Goal: Information Seeking & Learning: Check status

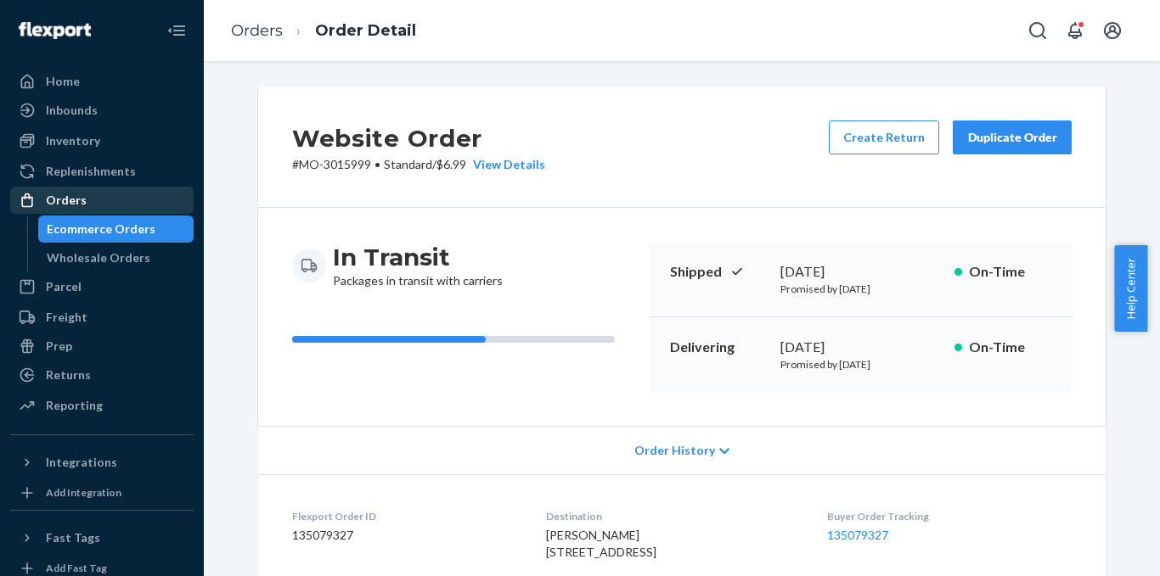
click at [56, 199] on div "Orders" at bounding box center [66, 200] width 41 height 17
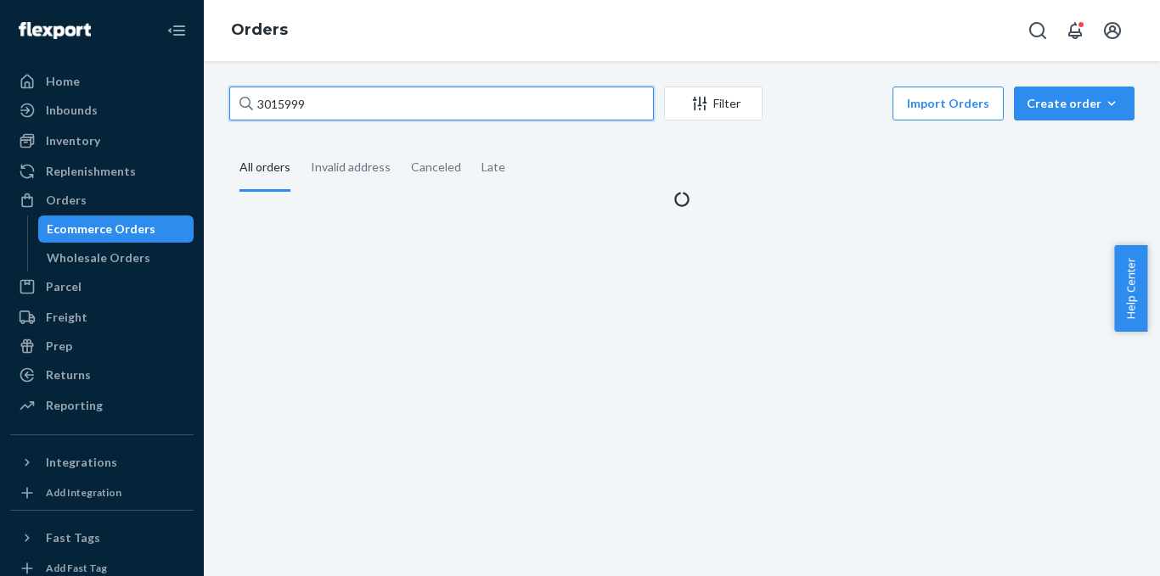
click at [369, 100] on input "3015999" at bounding box center [441, 104] width 424 height 34
paste input "2641633"
type input "2641633"
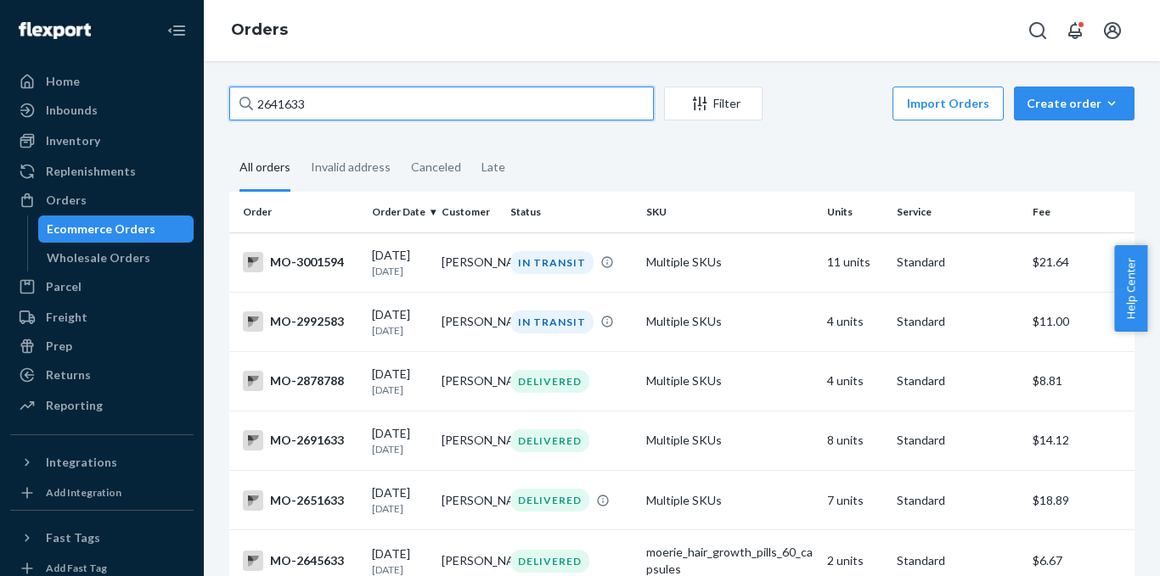
click at [562, 120] on input "2641633" at bounding box center [441, 104] width 424 height 34
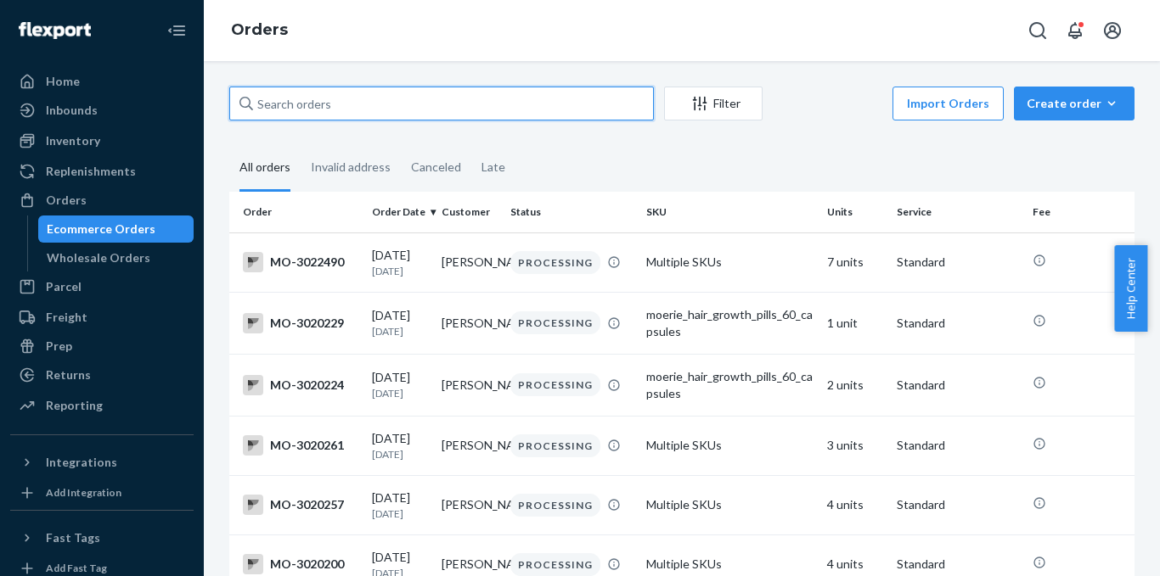
click at [458, 97] on input "text" at bounding box center [441, 104] width 424 height 34
paste input "3122227"
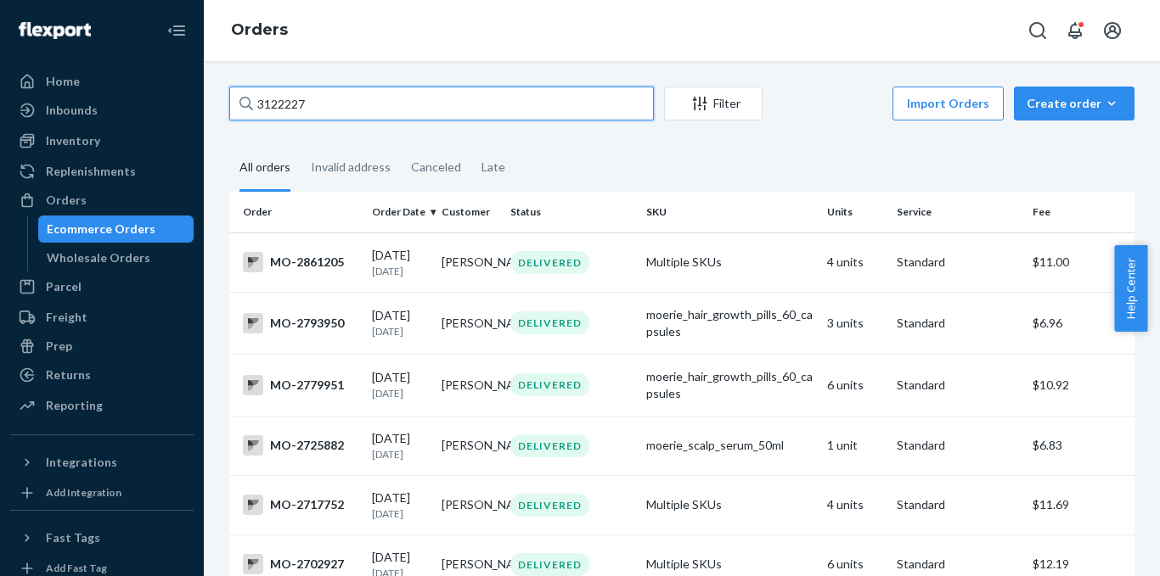
click at [464, 93] on input "3122227" at bounding box center [441, 104] width 424 height 34
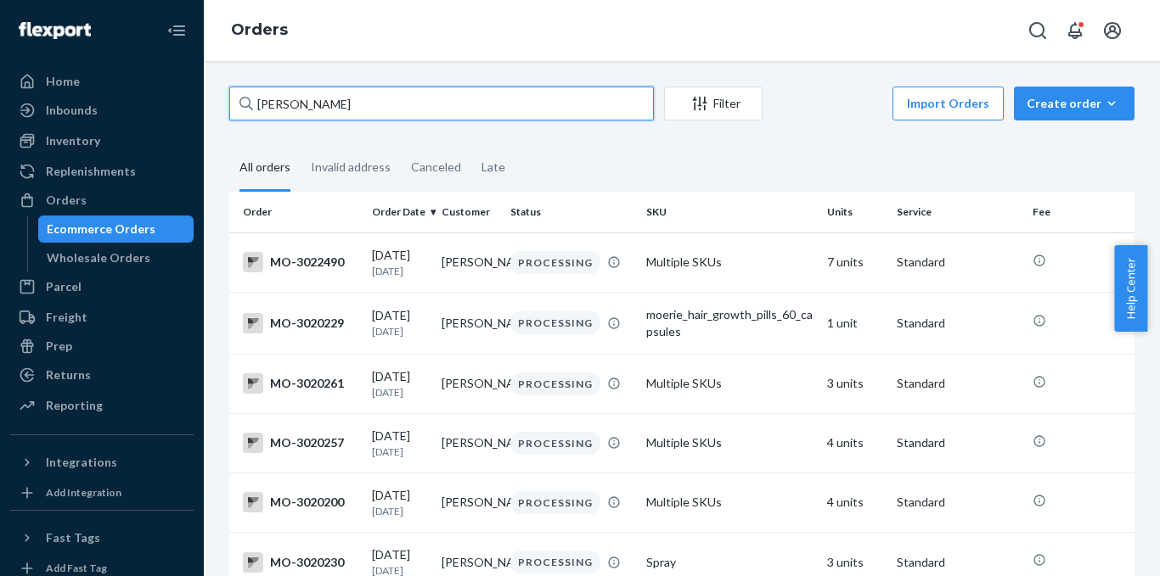
type input "[PERSON_NAME]"
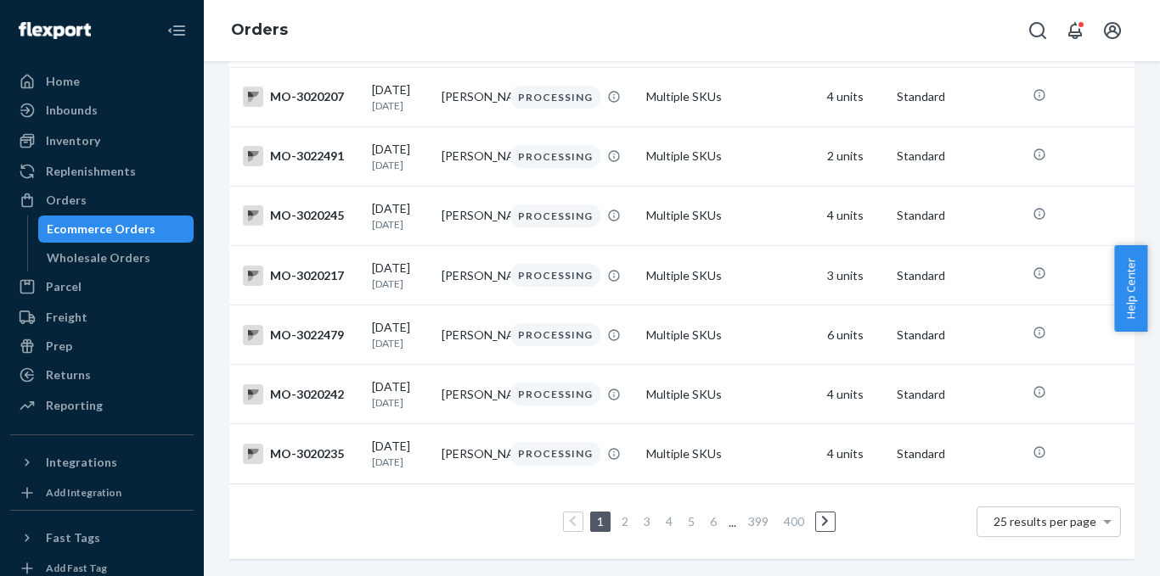
scroll to position [1311, 0]
click at [782, 514] on link "400" at bounding box center [793, 521] width 27 height 14
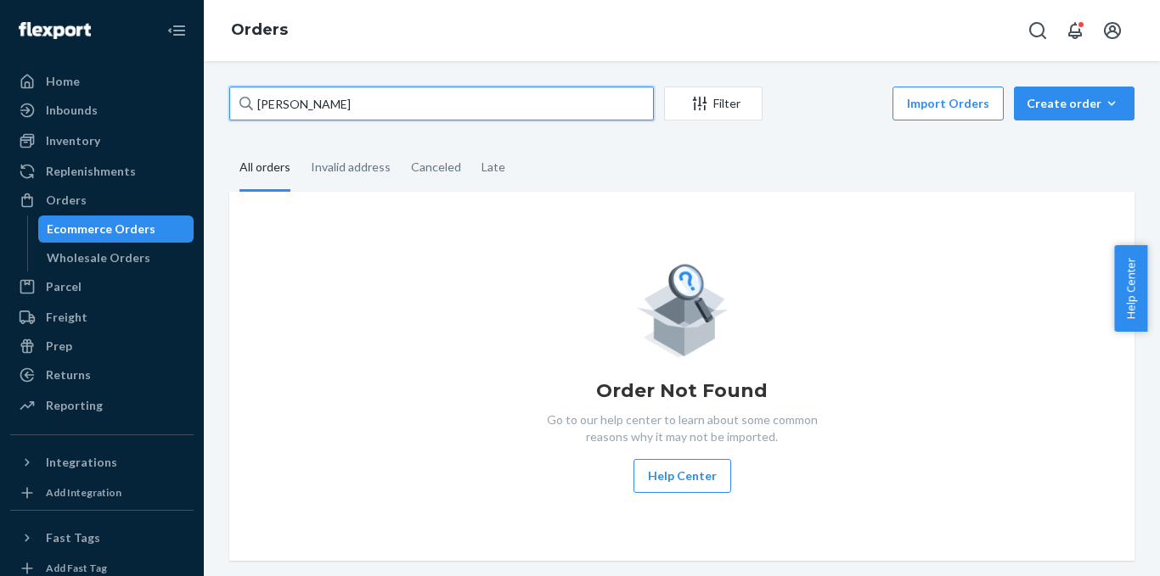
click at [376, 96] on input "[PERSON_NAME]" at bounding box center [441, 104] width 424 height 34
click at [483, 114] on input "[PERSON_NAME]" at bounding box center [441, 104] width 424 height 34
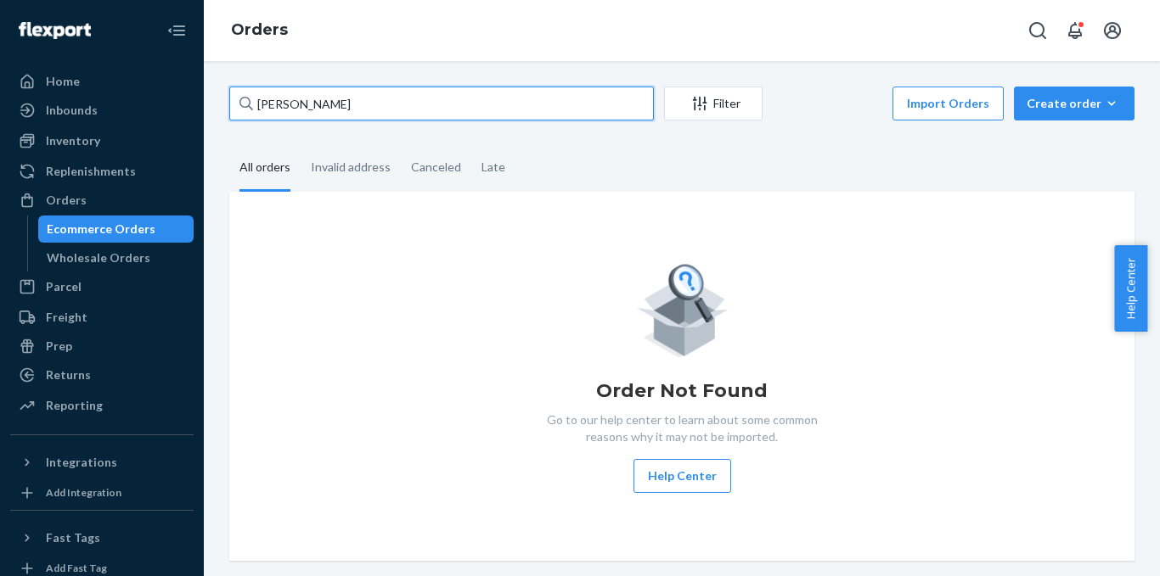
click at [483, 114] on input "[PERSON_NAME]" at bounding box center [441, 104] width 424 height 34
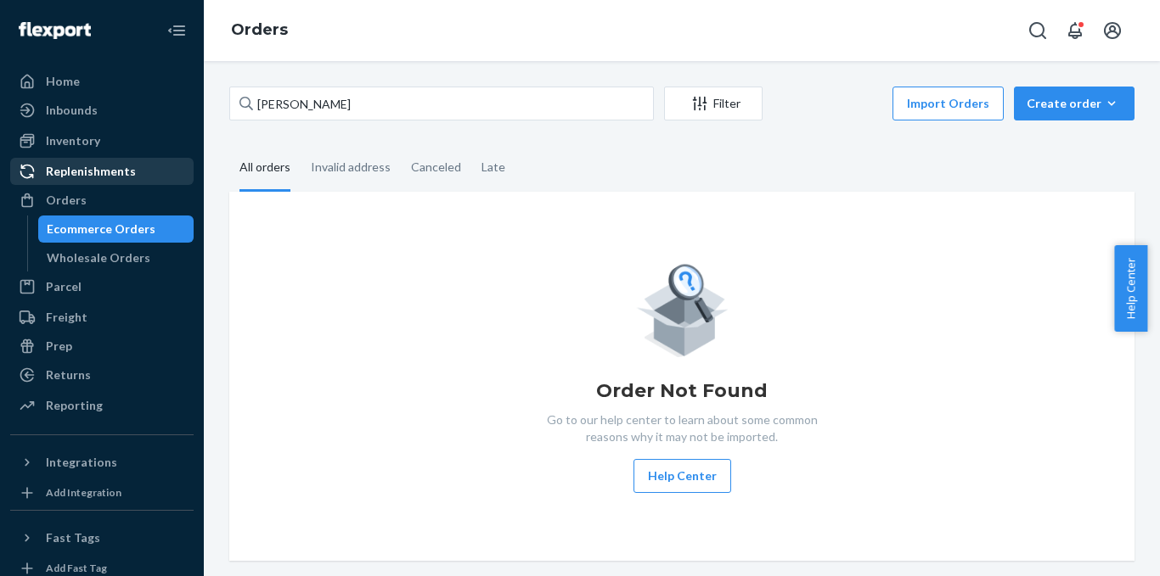
click at [141, 183] on div "Replenishments" at bounding box center [102, 172] width 180 height 24
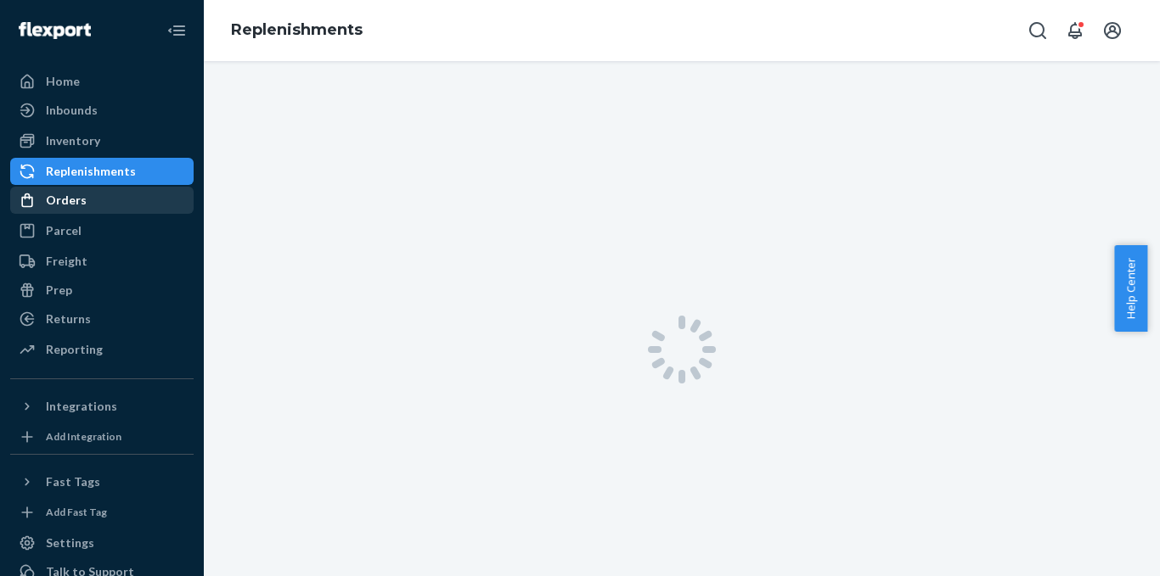
click at [119, 199] on div "Orders" at bounding box center [102, 200] width 180 height 24
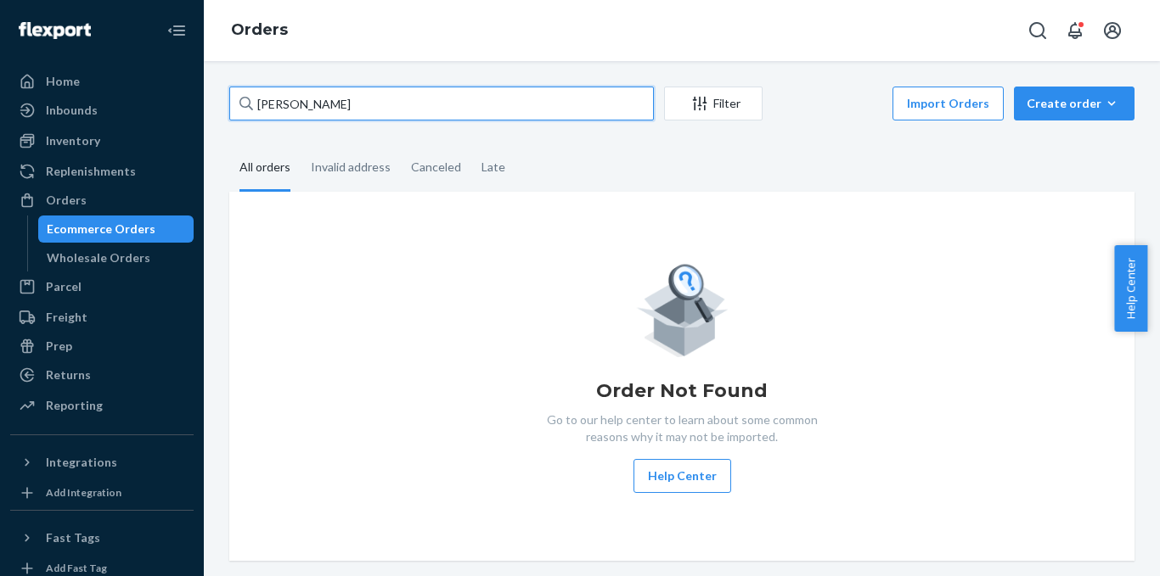
click at [324, 114] on input "[PERSON_NAME]" at bounding box center [441, 104] width 424 height 34
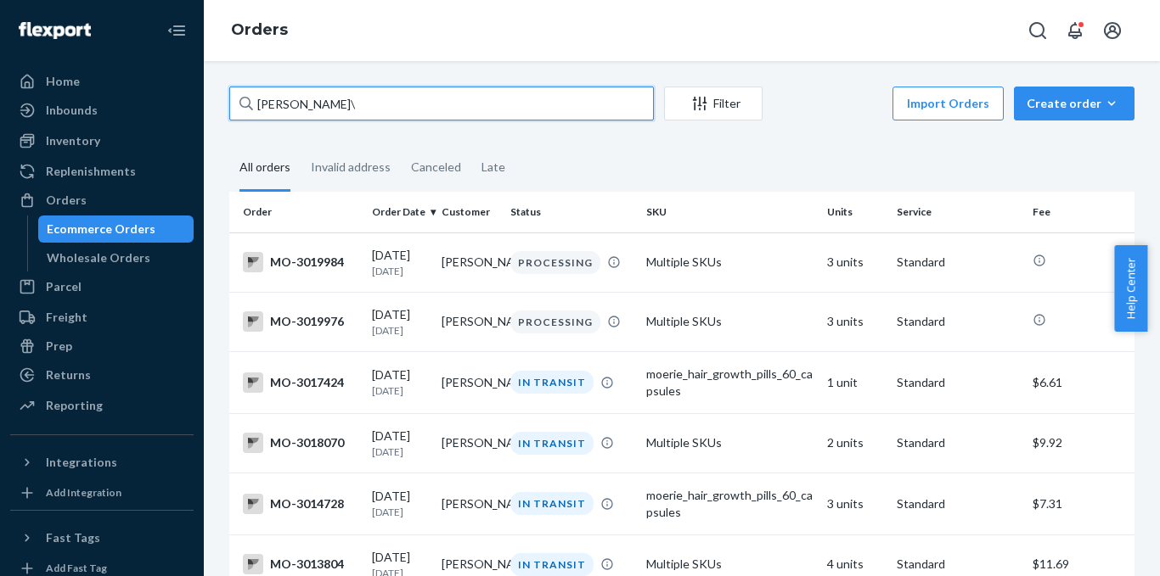
click at [377, 110] on input "[PERSON_NAME]\" at bounding box center [441, 104] width 424 height 34
paste input "2641633"
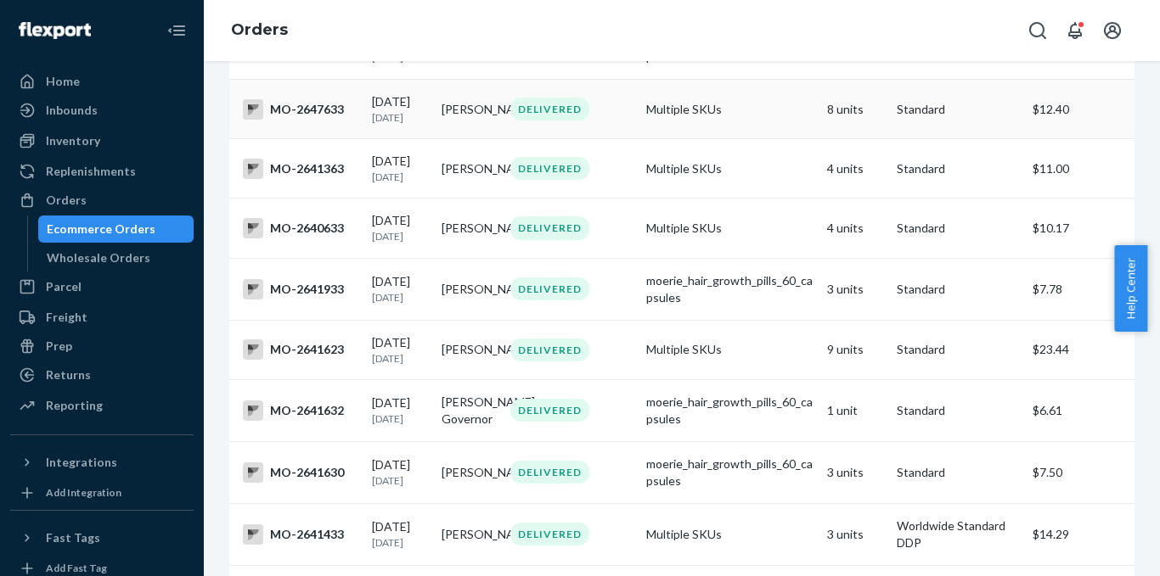
scroll to position [594, 0]
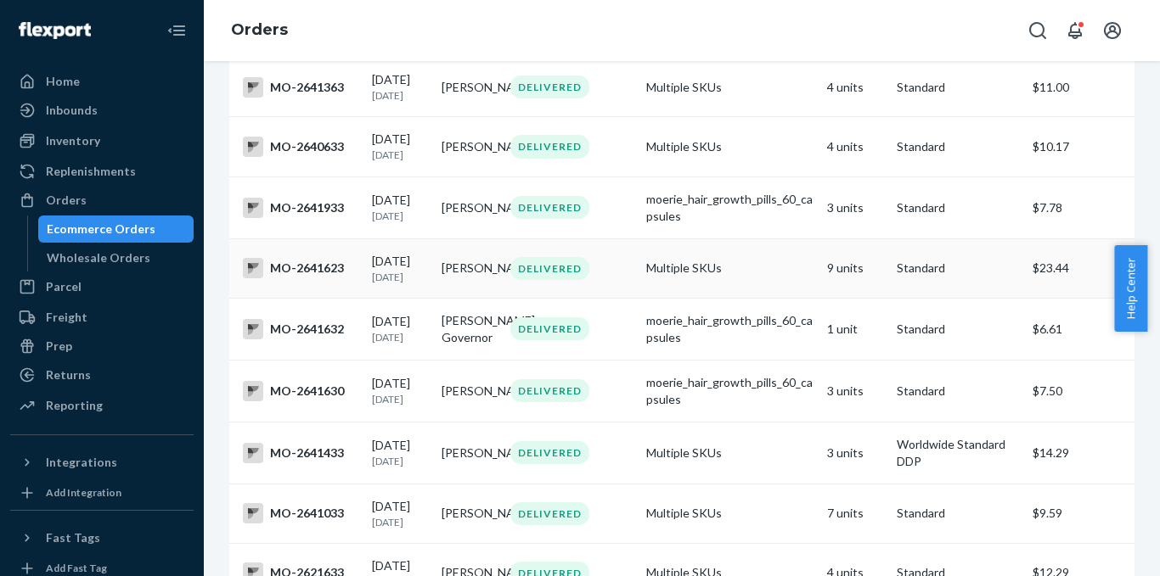
type input "2641633"
drag, startPoint x: 319, startPoint y: 387, endPoint x: 289, endPoint y: 379, distance: 30.9
click at [289, 278] on div "MO-2641623" at bounding box center [300, 268] width 115 height 20
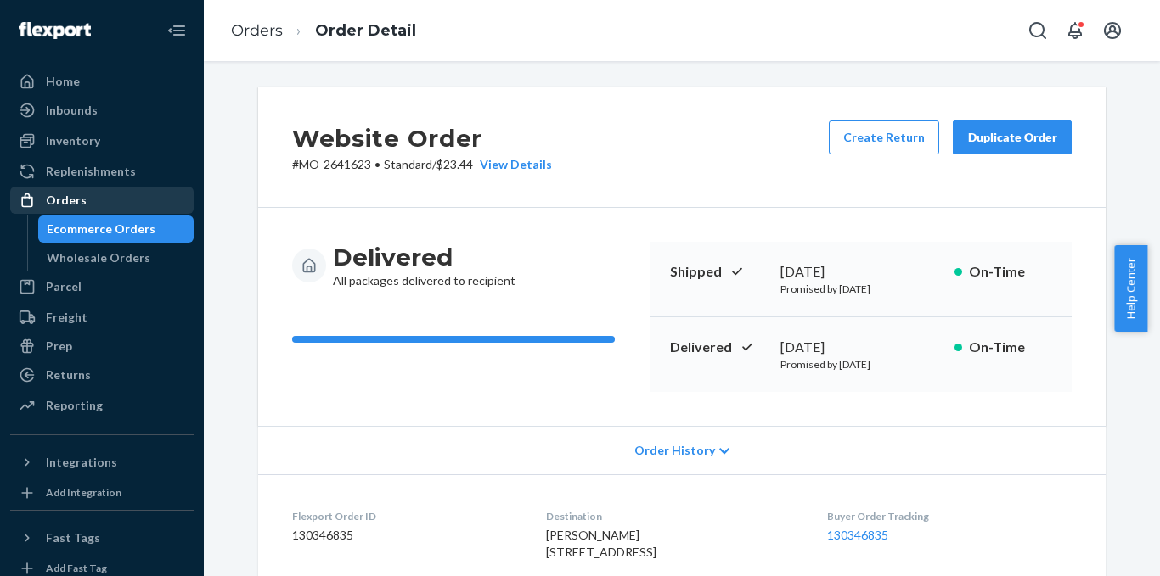
click at [81, 199] on div "Orders" at bounding box center [66, 200] width 41 height 17
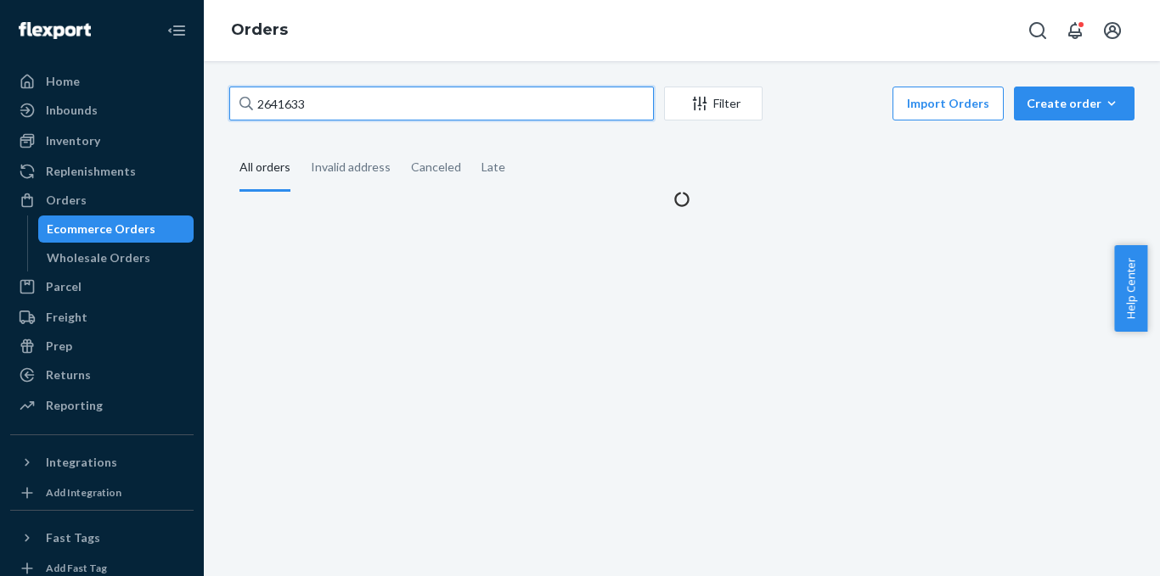
click at [536, 113] on input "2641633" at bounding box center [441, 104] width 424 height 34
paste input "text"
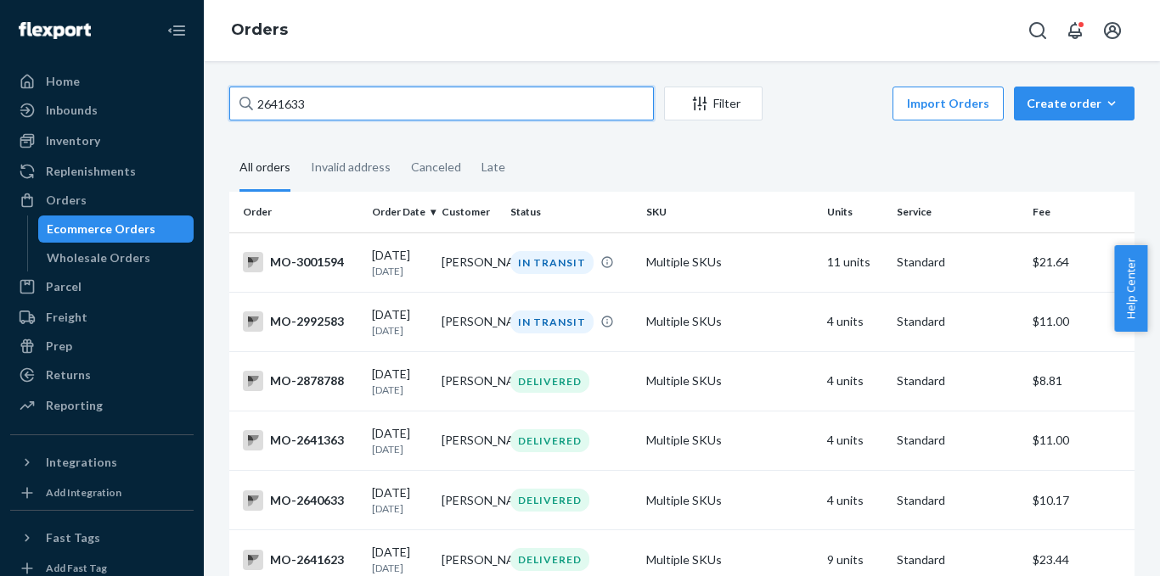
click at [464, 100] on input "2641633" at bounding box center [441, 104] width 424 height 34
paste input "2"
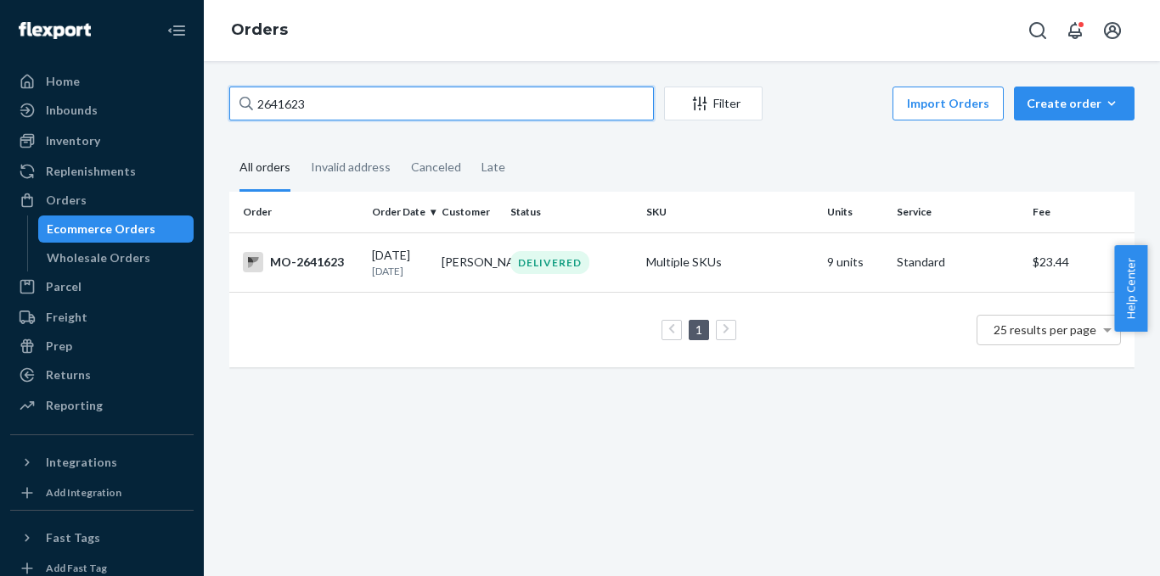
click at [407, 110] on input "2641623" at bounding box center [441, 104] width 424 height 34
paste input "264163"
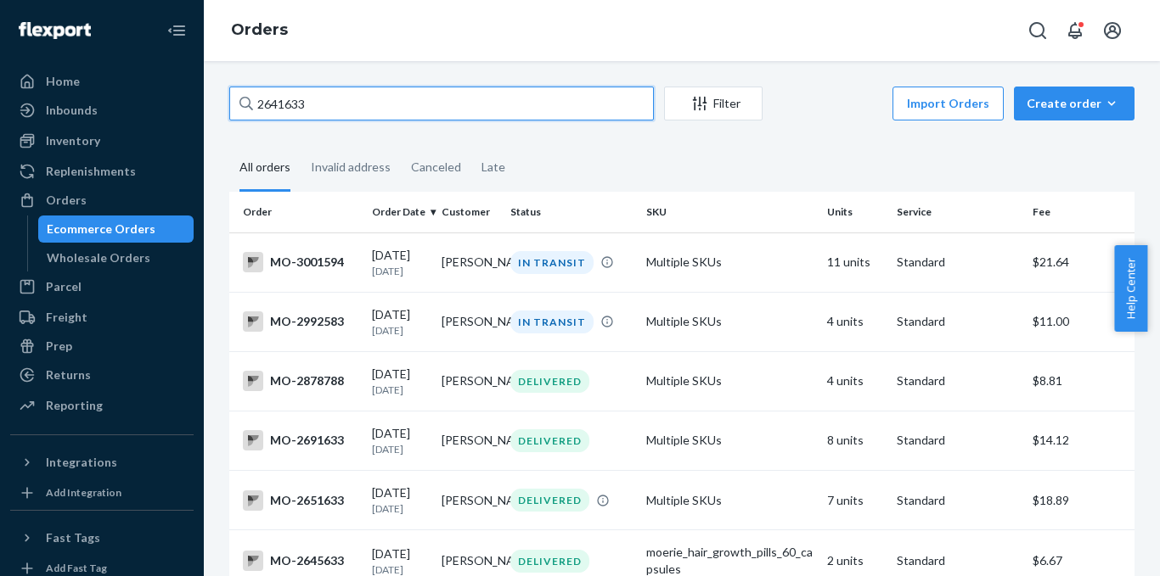
click at [401, 101] on input "2641633" at bounding box center [441, 104] width 424 height 34
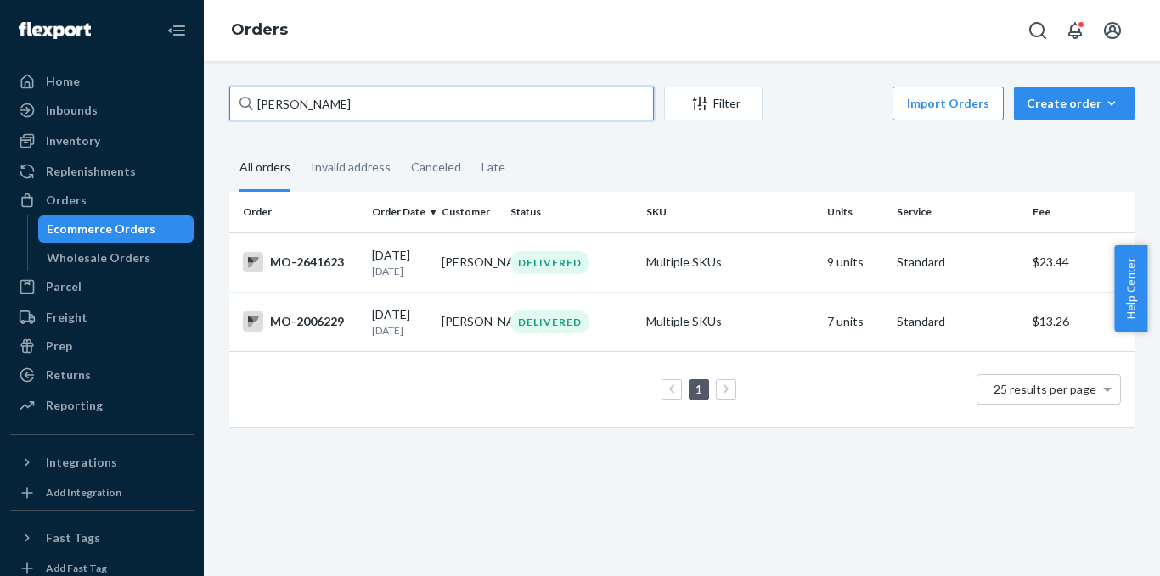
type input "[PERSON_NAME]"
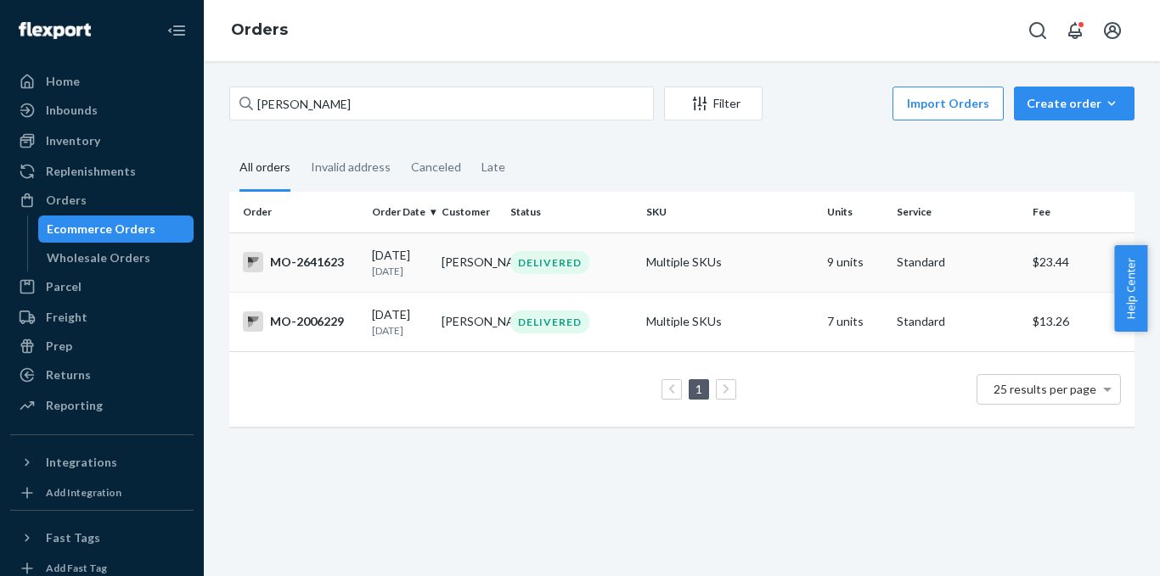
click at [308, 273] on div "MO-2641623" at bounding box center [300, 262] width 115 height 20
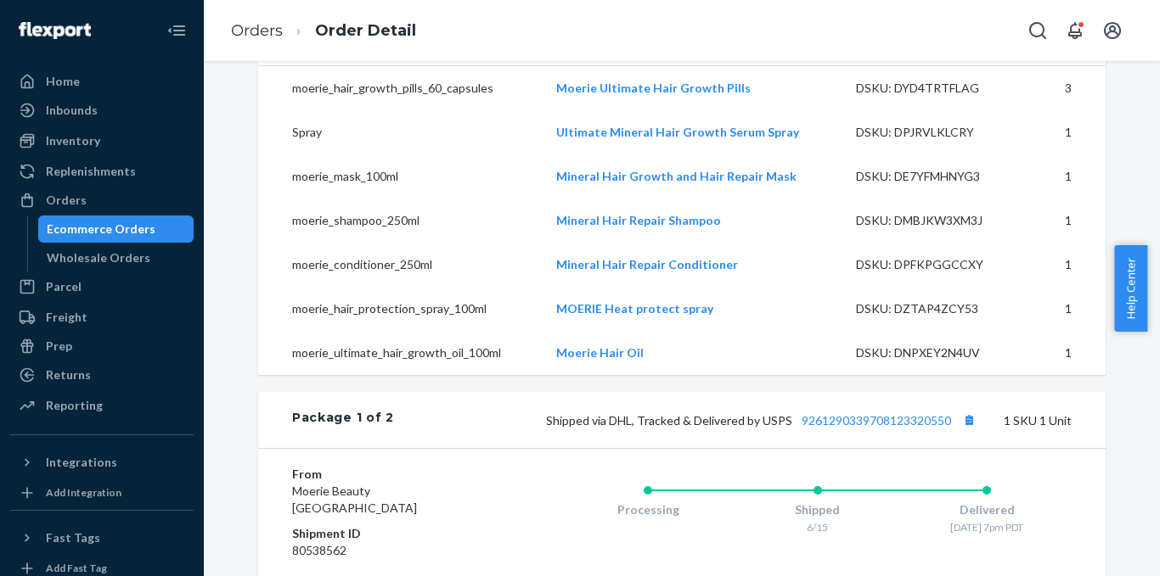
scroll to position [594, 0]
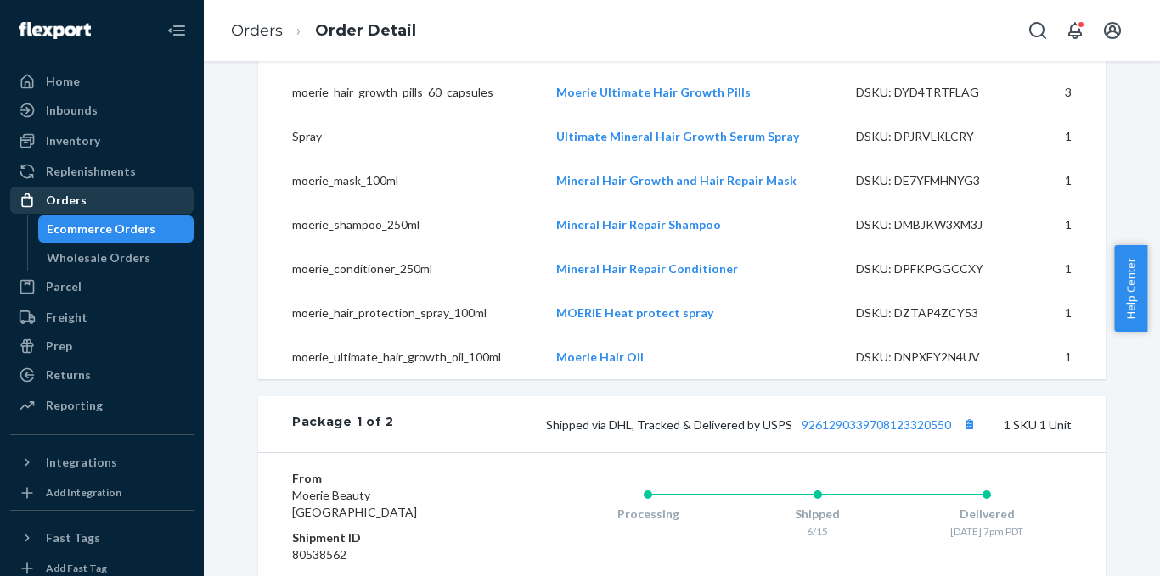
click at [82, 190] on div "Orders" at bounding box center [102, 200] width 180 height 24
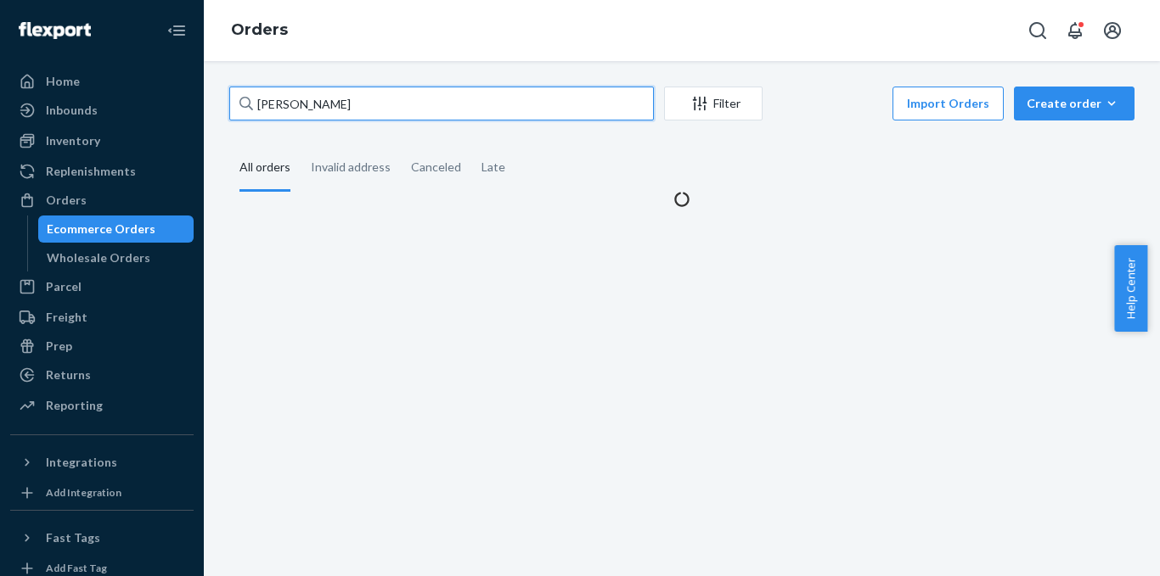
click at [360, 102] on input "[PERSON_NAME]" at bounding box center [441, 104] width 424 height 34
paste input "2872401"
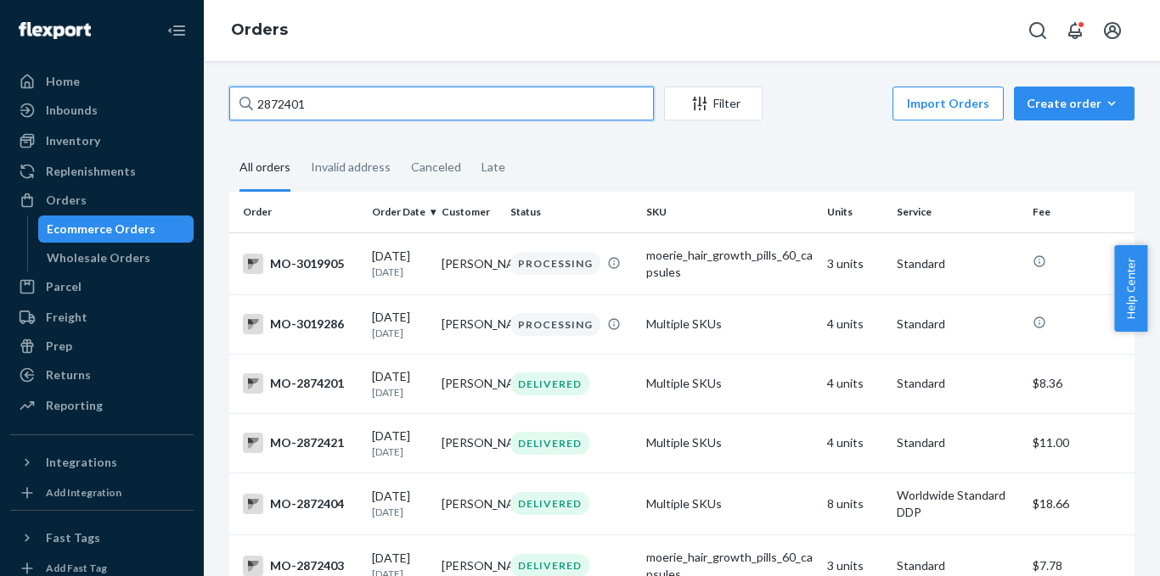
click at [517, 101] on input "2872401" at bounding box center [441, 104] width 424 height 34
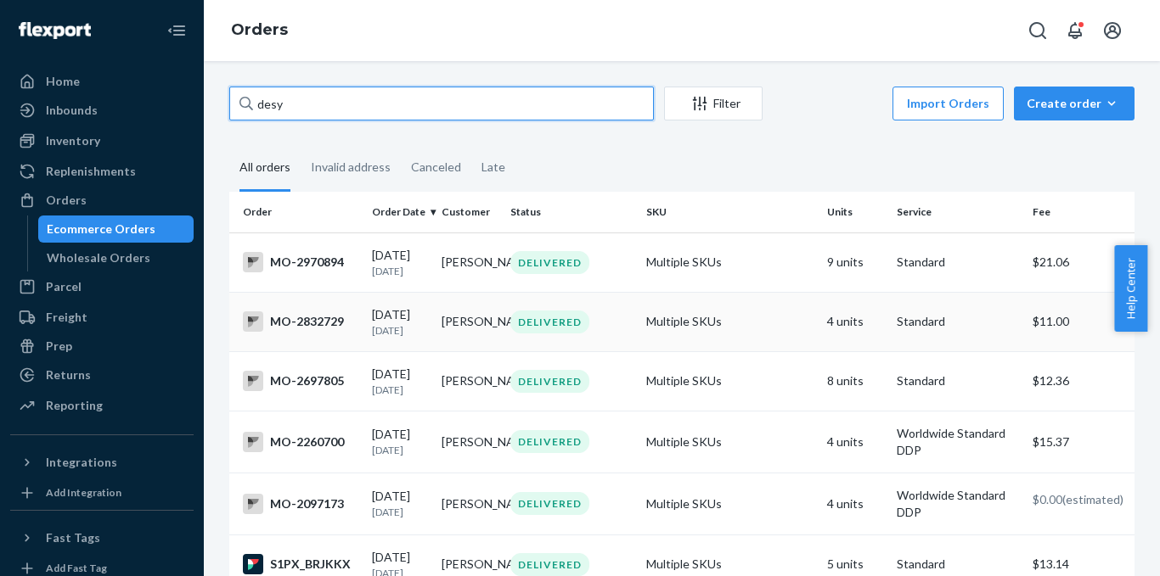
type input "desy"
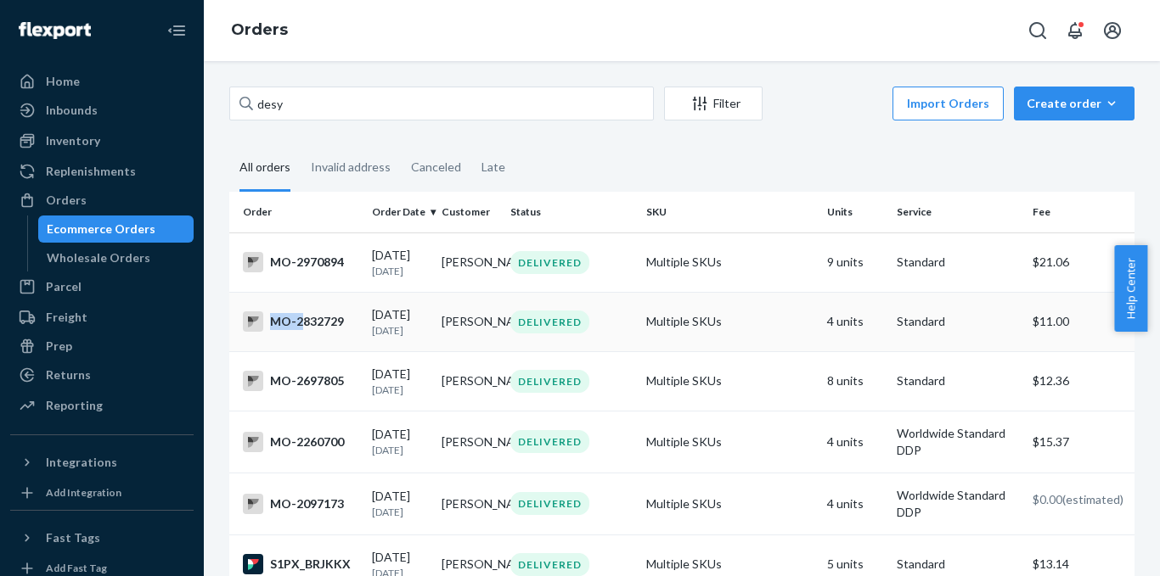
drag, startPoint x: 300, startPoint y: 326, endPoint x: 346, endPoint y: 326, distance: 46.7
click at [346, 326] on div "MO-2832729" at bounding box center [300, 322] width 115 height 20
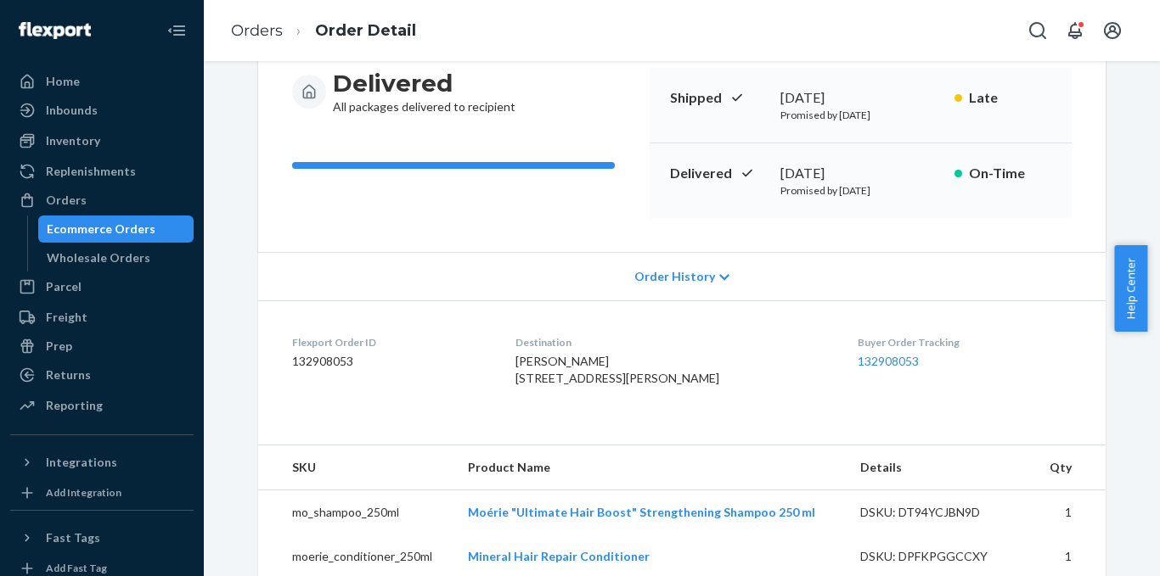
scroll to position [255, 0]
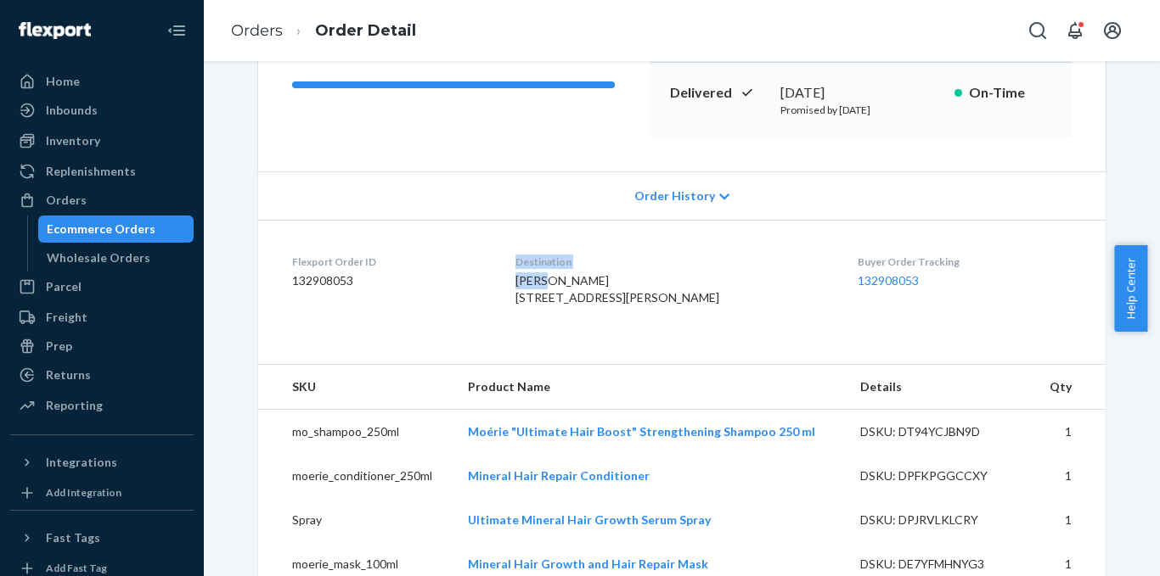
drag, startPoint x: 525, startPoint y: 278, endPoint x: 504, endPoint y: 278, distance: 20.4
click at [504, 278] on dl "Flexport Order ID 132908053 Destination Desy [PERSON_NAME] [STREET_ADDRESS][PER…" at bounding box center [681, 283] width 847 height 127
click at [638, 280] on div "[PERSON_NAME] [STREET_ADDRESS][PERSON_NAME]" at bounding box center [673, 290] width 316 height 34
drag, startPoint x: 595, startPoint y: 274, endPoint x: 525, endPoint y: 273, distance: 70.5
click at [525, 273] on dl "Flexport Order ID 132908053 Destination Desy [PERSON_NAME] [STREET_ADDRESS][PER…" at bounding box center [681, 283] width 847 height 127
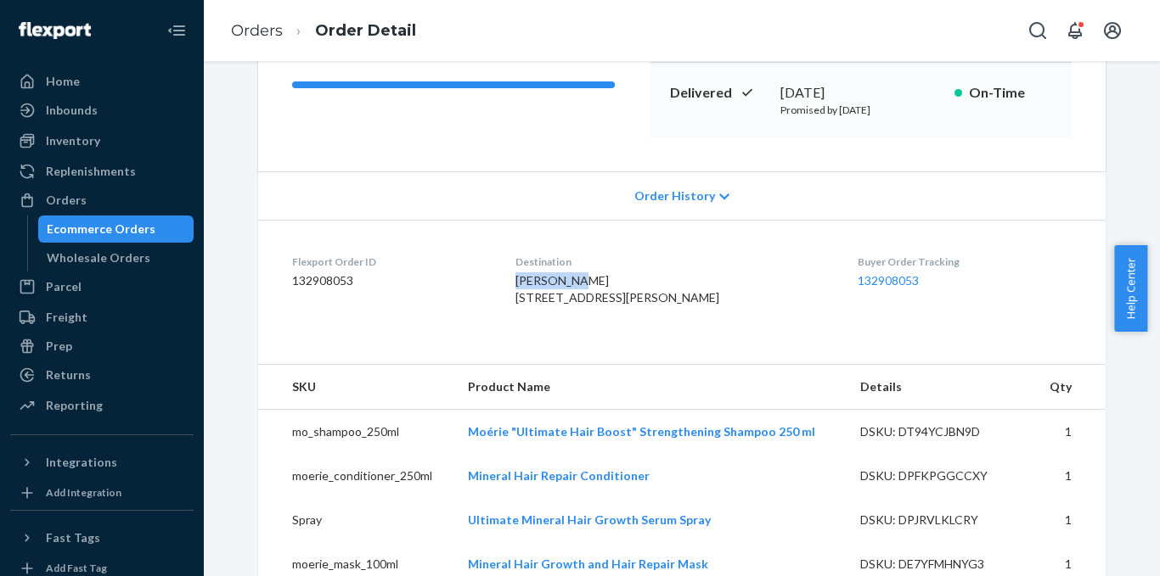
copy span "[PERSON_NAME]"
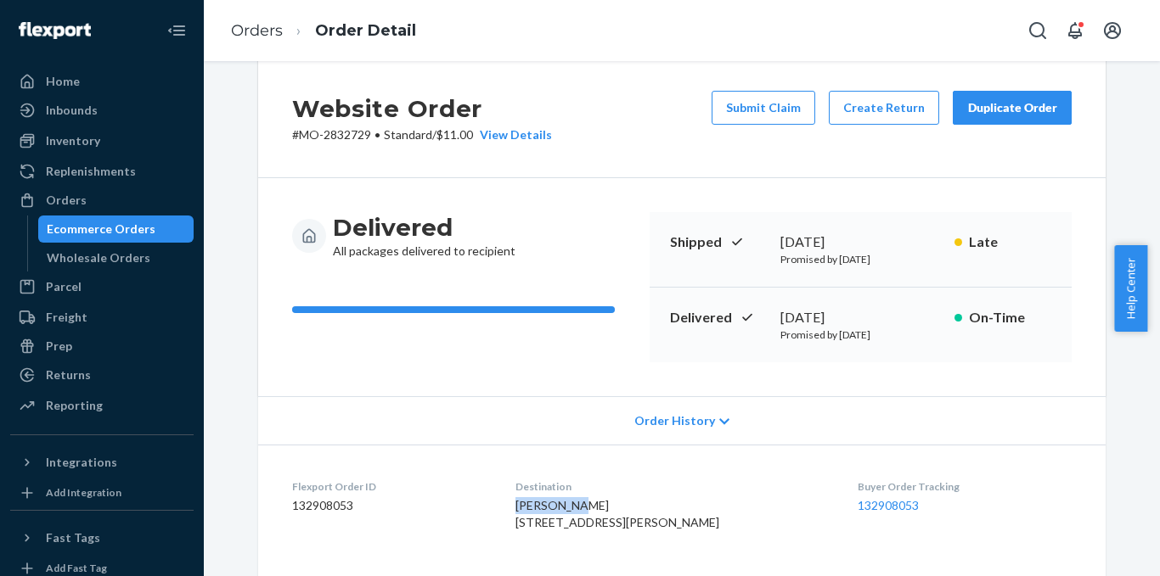
scroll to position [0, 0]
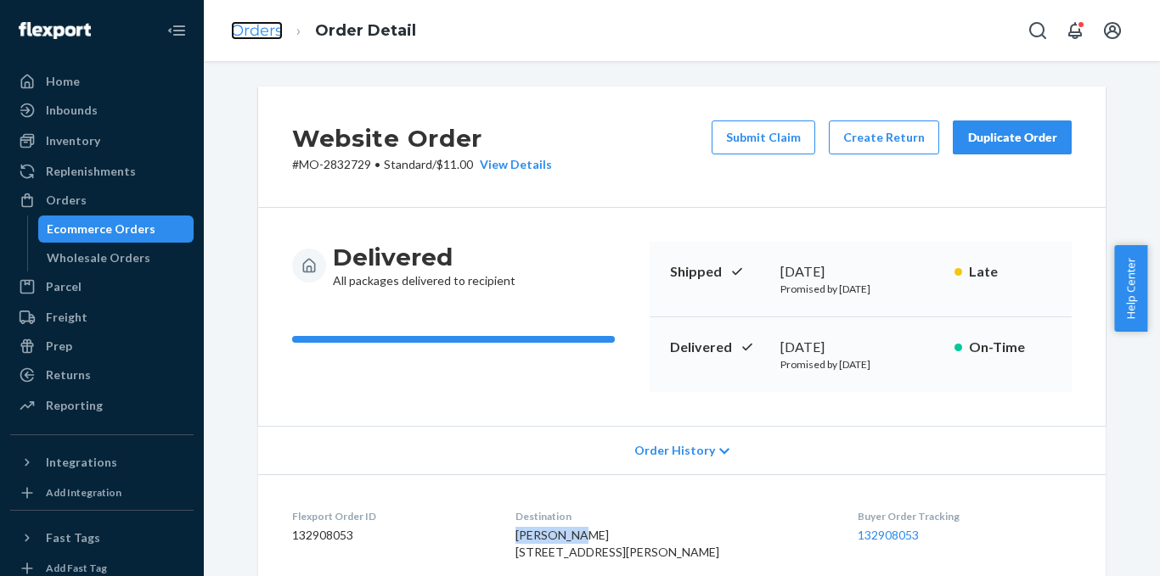
click at [252, 25] on link "Orders" at bounding box center [257, 30] width 52 height 19
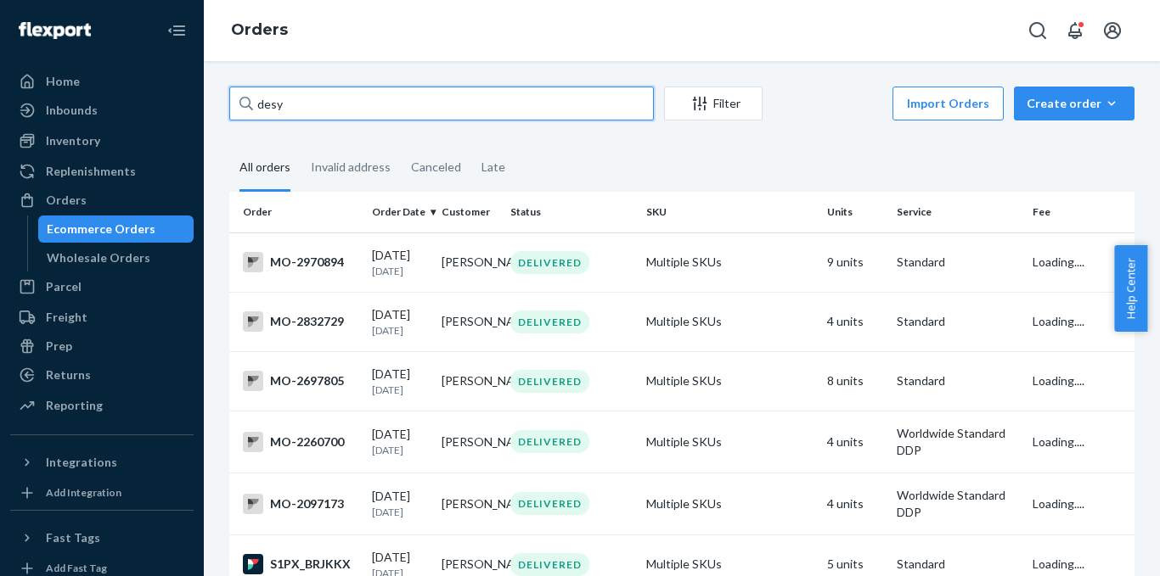
click at [463, 93] on input "desy" at bounding box center [441, 104] width 424 height 34
click at [456, 95] on input "desy" at bounding box center [441, 104] width 424 height 34
paste input "[PERSON_NAME]"
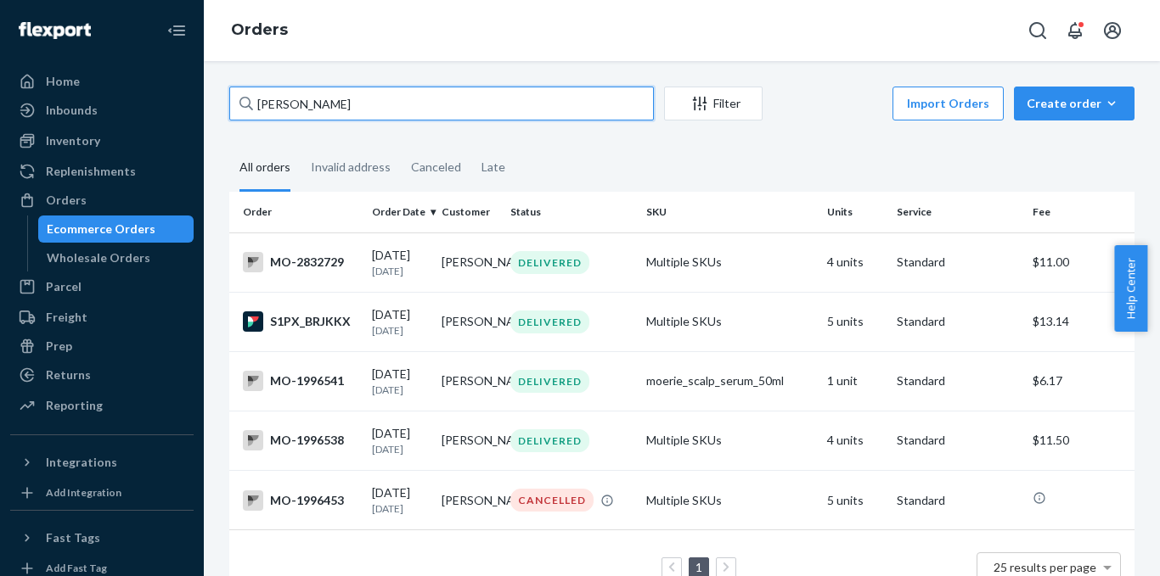
click at [351, 109] on input "[PERSON_NAME]" at bounding box center [441, 104] width 424 height 34
paste input "2872401"
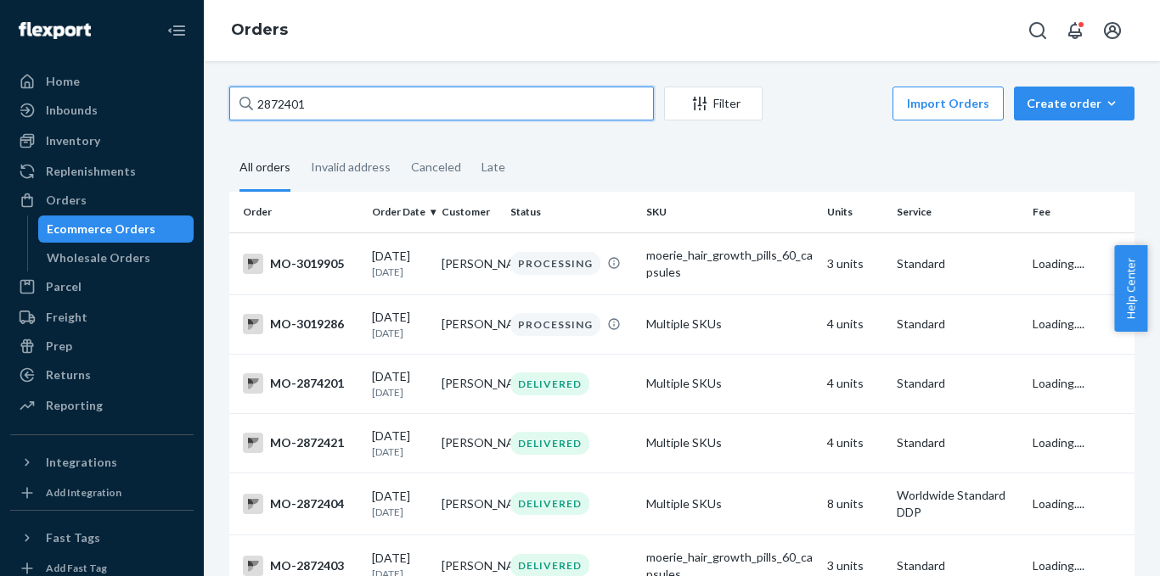
type input "2872401"
click at [478, 87] on input "2872401" at bounding box center [441, 104] width 424 height 34
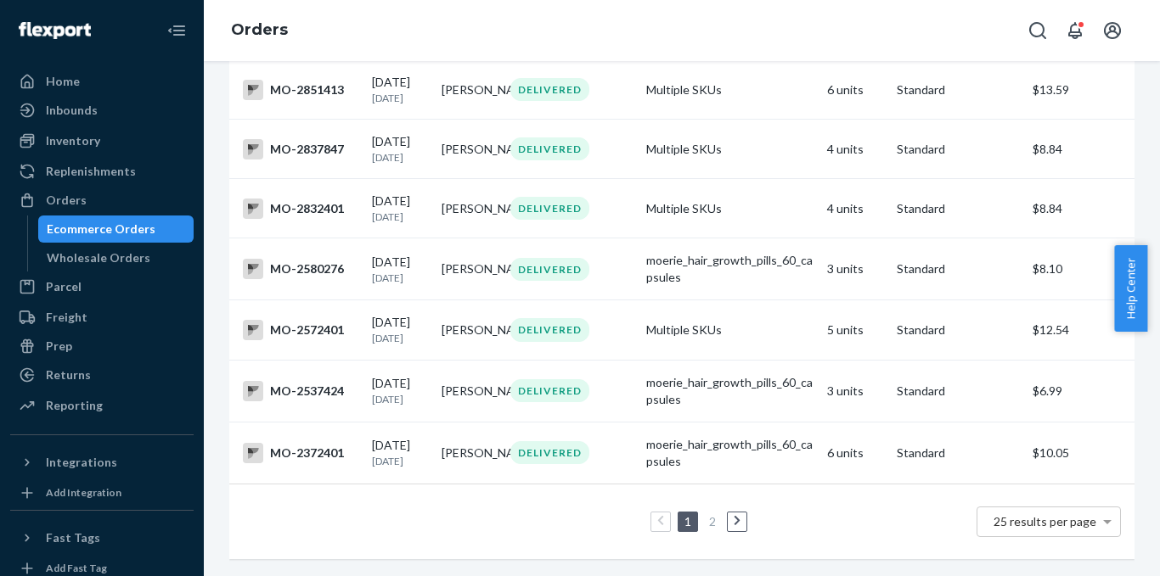
scroll to position [1405, 0]
